Goal: Information Seeking & Learning: Learn about a topic

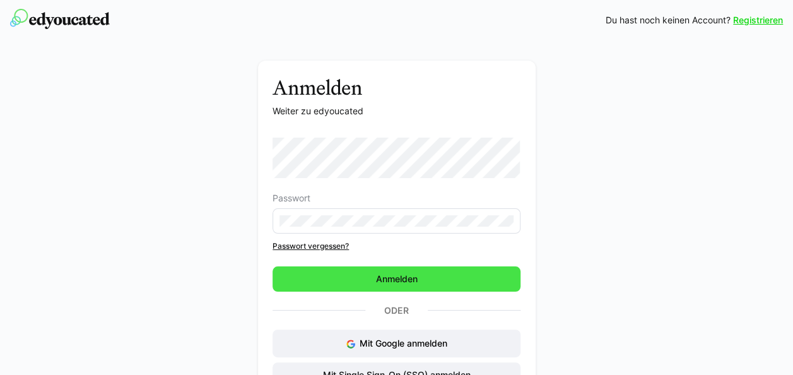
click at [398, 278] on span "Anmelden" at bounding box center [396, 279] width 45 height 13
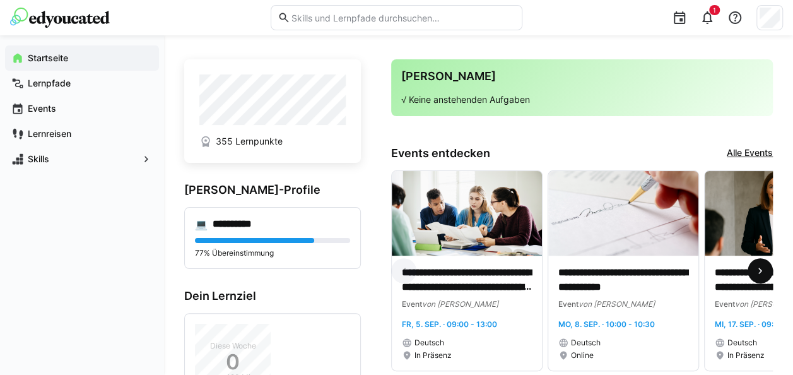
click at [762, 270] on eds-icon at bounding box center [760, 270] width 13 height 13
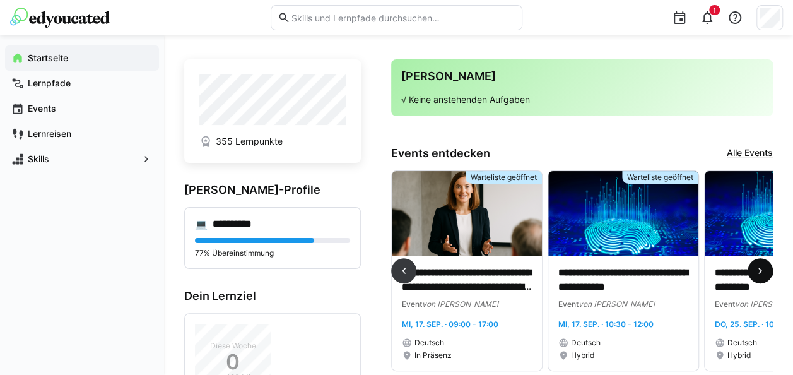
click at [762, 270] on eds-icon at bounding box center [760, 270] width 13 height 13
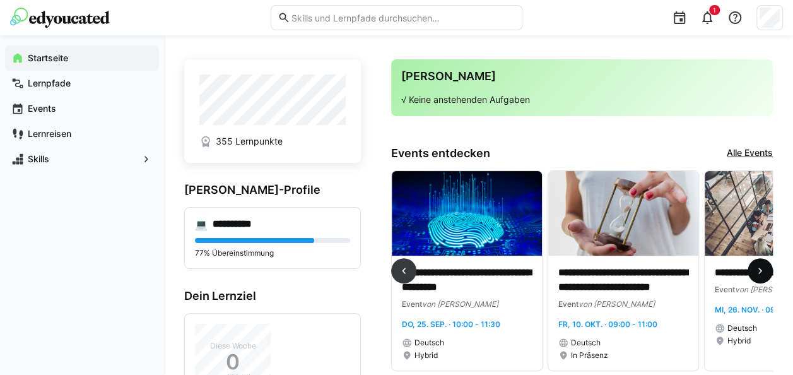
click at [762, 270] on eds-icon at bounding box center [760, 270] width 13 height 13
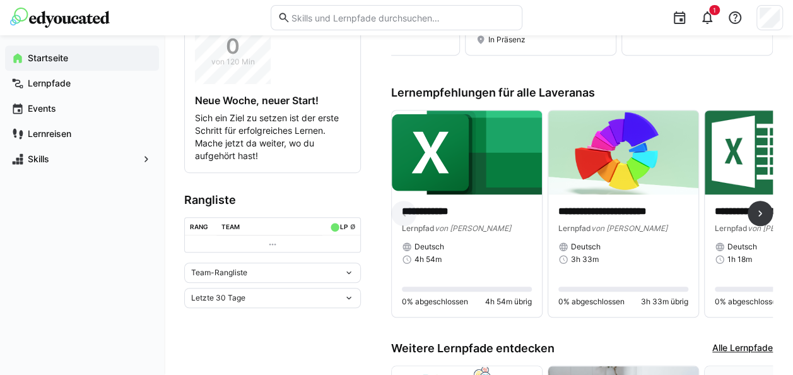
scroll to position [379, 0]
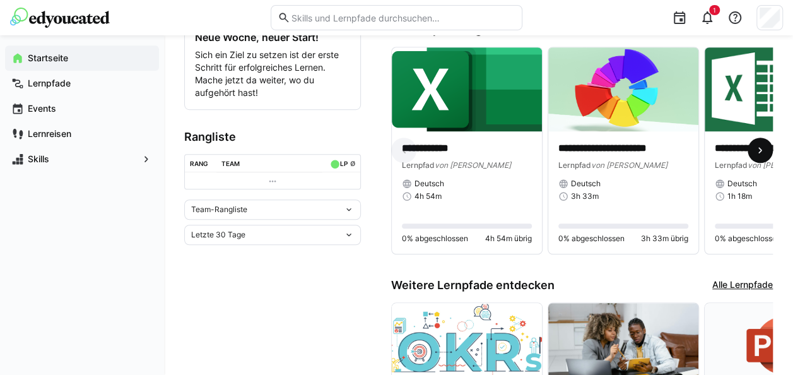
click at [765, 150] on eds-icon at bounding box center [760, 150] width 13 height 13
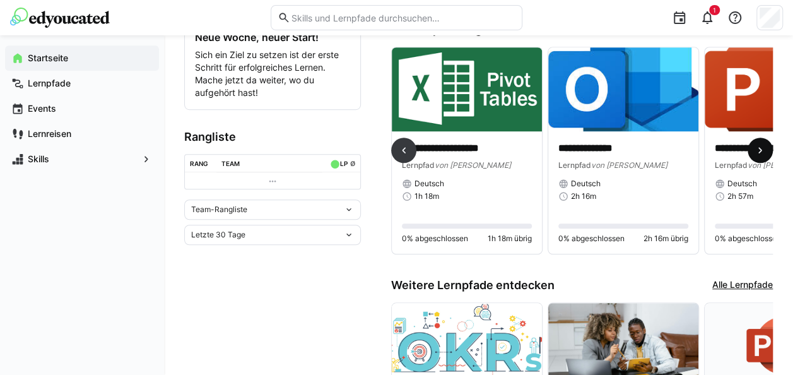
click at [765, 150] on eds-icon at bounding box center [760, 150] width 13 height 13
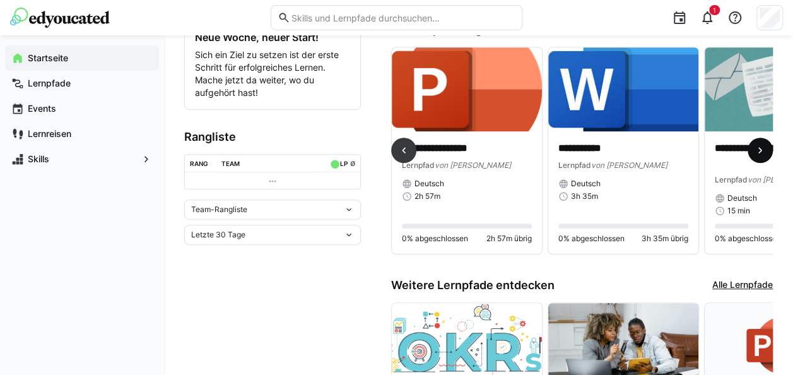
click at [765, 150] on eds-icon at bounding box center [760, 150] width 13 height 13
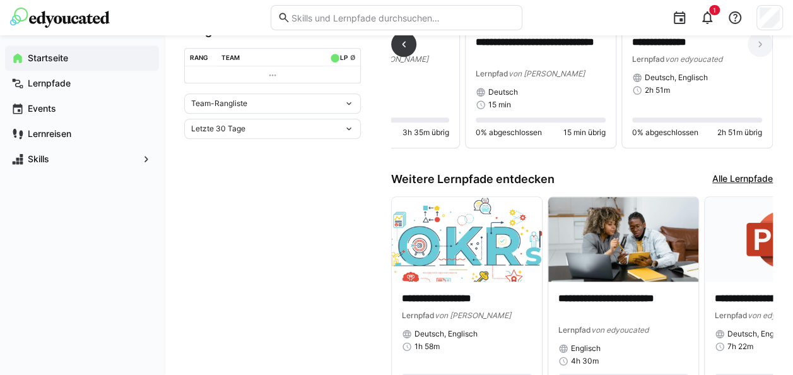
scroll to position [557, 0]
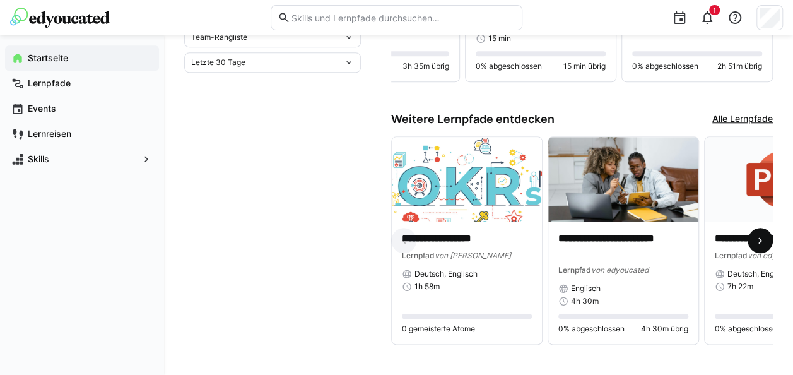
click at [758, 234] on eds-icon at bounding box center [760, 240] width 13 height 13
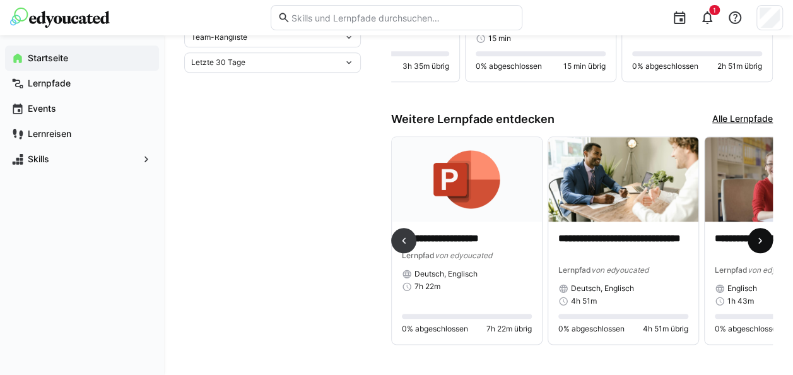
click at [758, 234] on eds-icon at bounding box center [760, 240] width 13 height 13
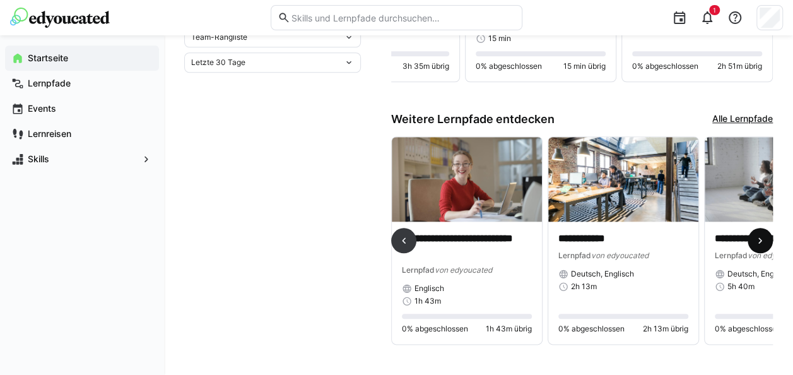
click at [758, 234] on eds-icon at bounding box center [760, 240] width 13 height 13
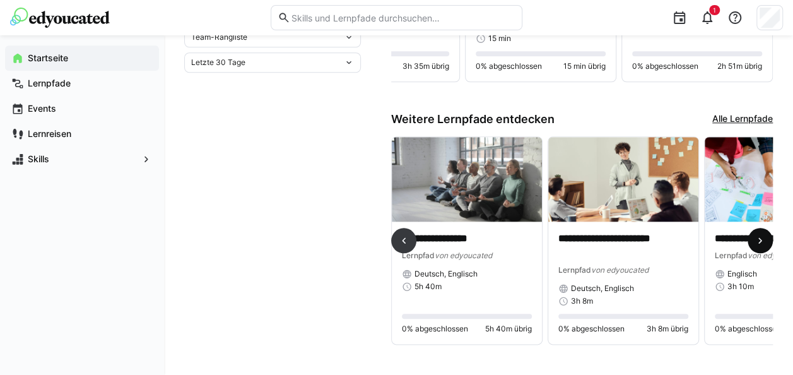
click at [758, 234] on eds-icon at bounding box center [760, 240] width 13 height 13
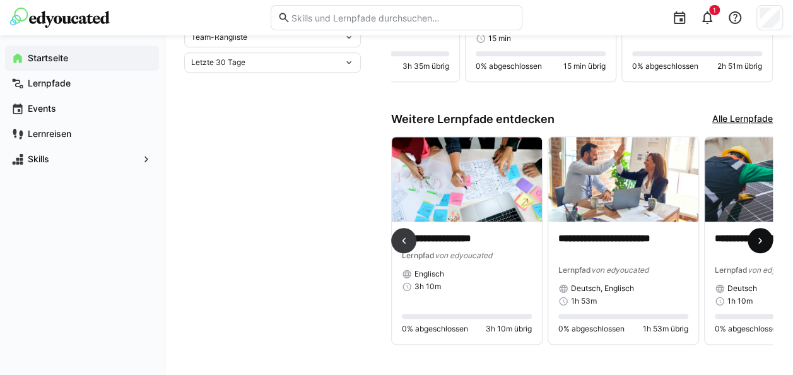
click at [758, 234] on eds-icon at bounding box center [760, 240] width 13 height 13
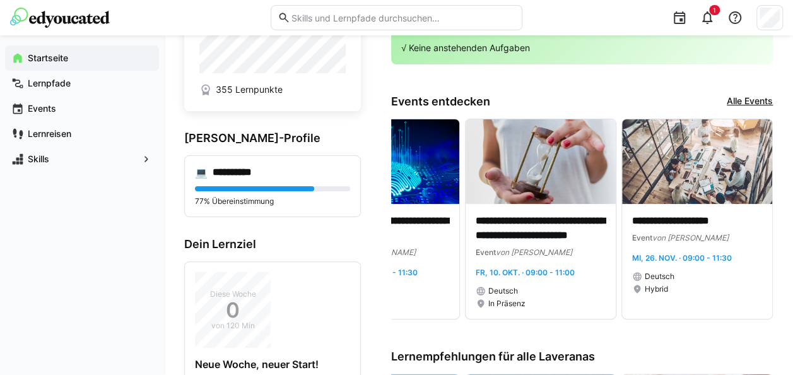
scroll to position [0, 0]
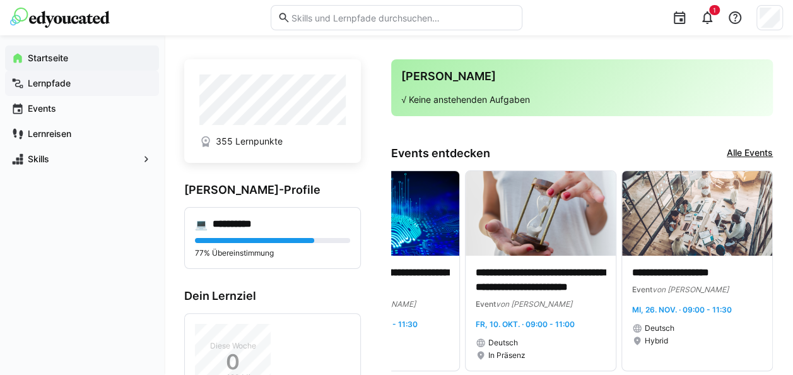
click at [85, 83] on span "Lernpfade" at bounding box center [89, 83] width 127 height 13
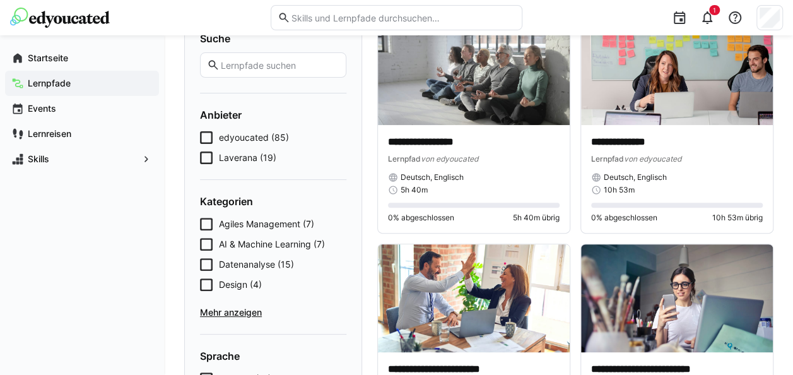
scroll to position [126, 0]
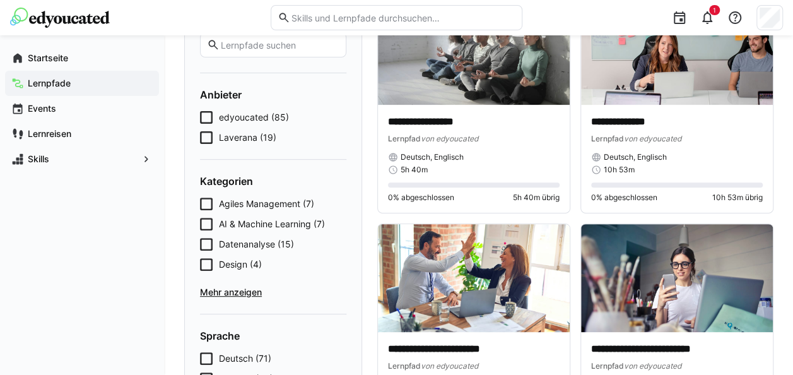
click at [238, 294] on span "Mehr anzeigen" at bounding box center [273, 292] width 146 height 13
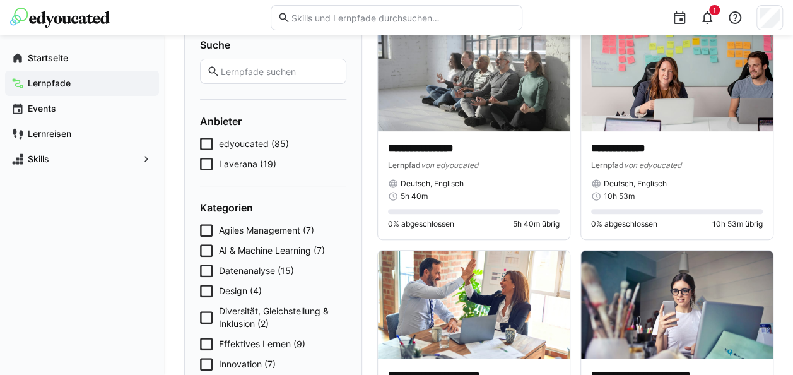
scroll to position [0, 0]
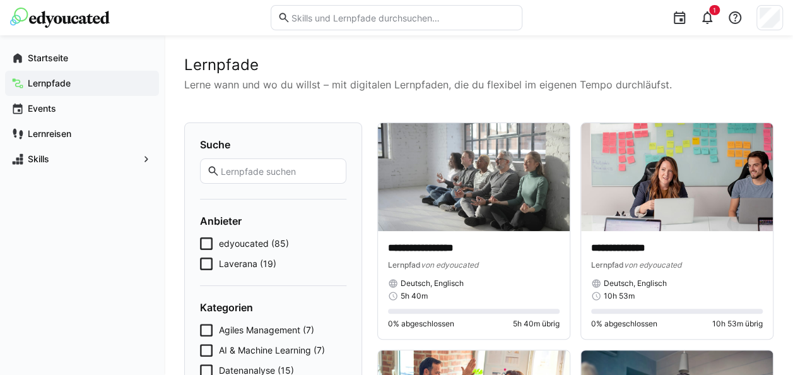
click at [274, 171] on input "text" at bounding box center [280, 170] width 120 height 11
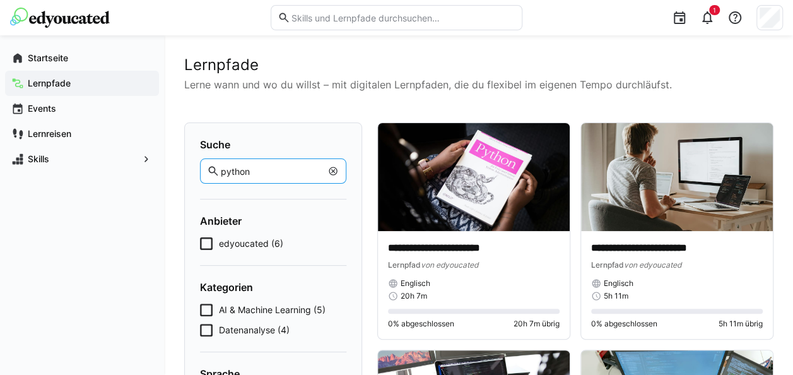
type input "python"
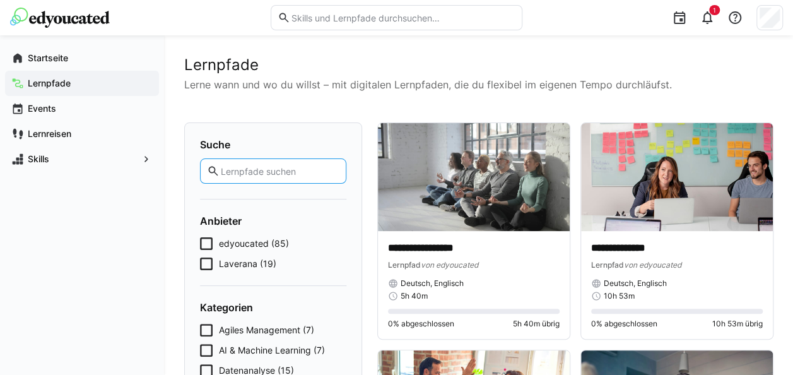
click at [283, 174] on input "text" at bounding box center [280, 170] width 120 height 11
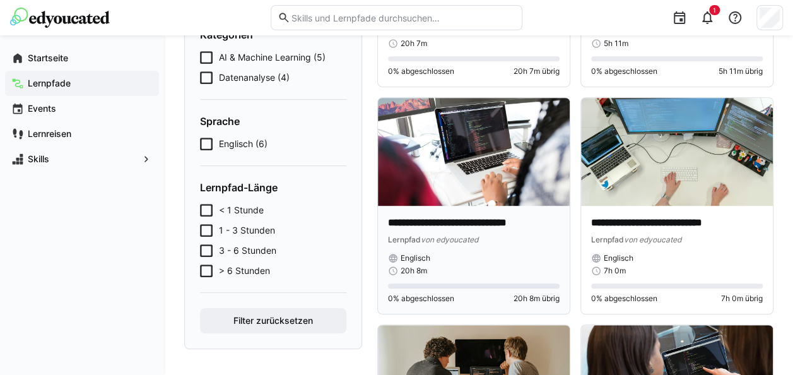
scroll to position [249, 0]
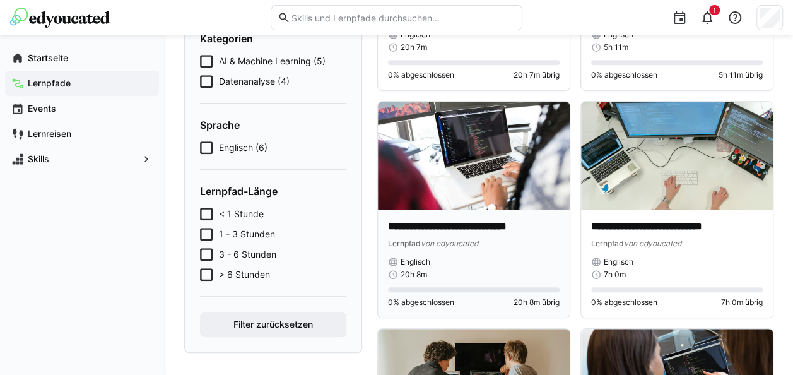
type input "python"
click at [483, 252] on div "**********" at bounding box center [474, 250] width 172 height 60
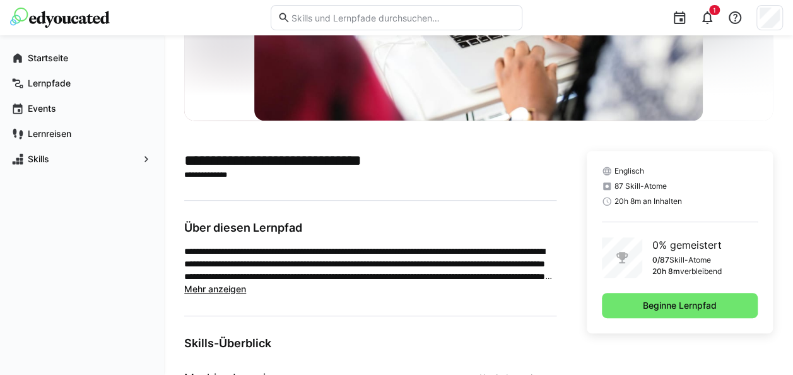
scroll to position [263, 0]
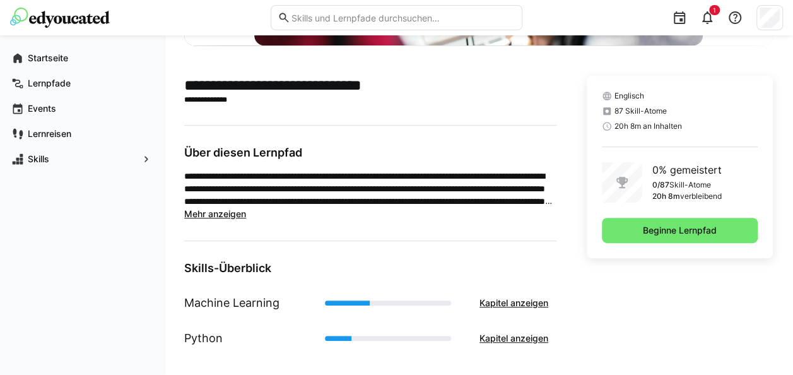
click at [479, 112] on main "**********" at bounding box center [370, 216] width 372 height 280
